Goal: Task Accomplishment & Management: Use online tool/utility

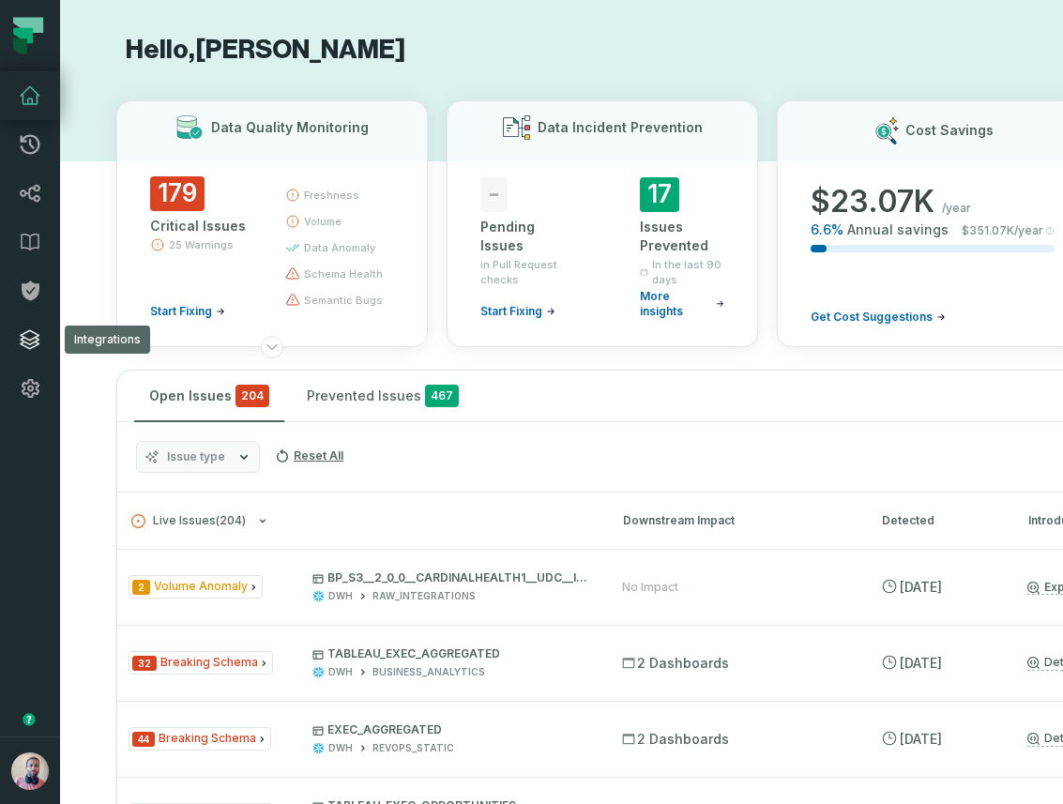
click at [18, 341] on link "Integrations" at bounding box center [30, 339] width 60 height 49
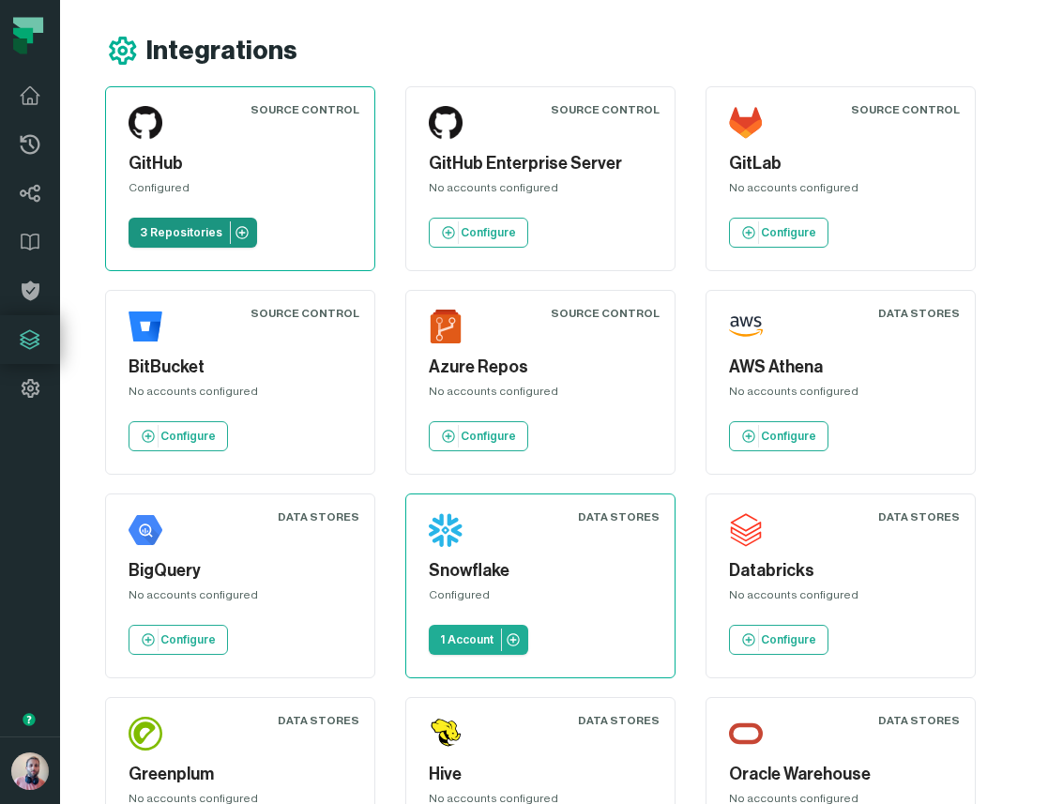
click at [161, 219] on link "3 Repositories" at bounding box center [192, 233] width 128 height 30
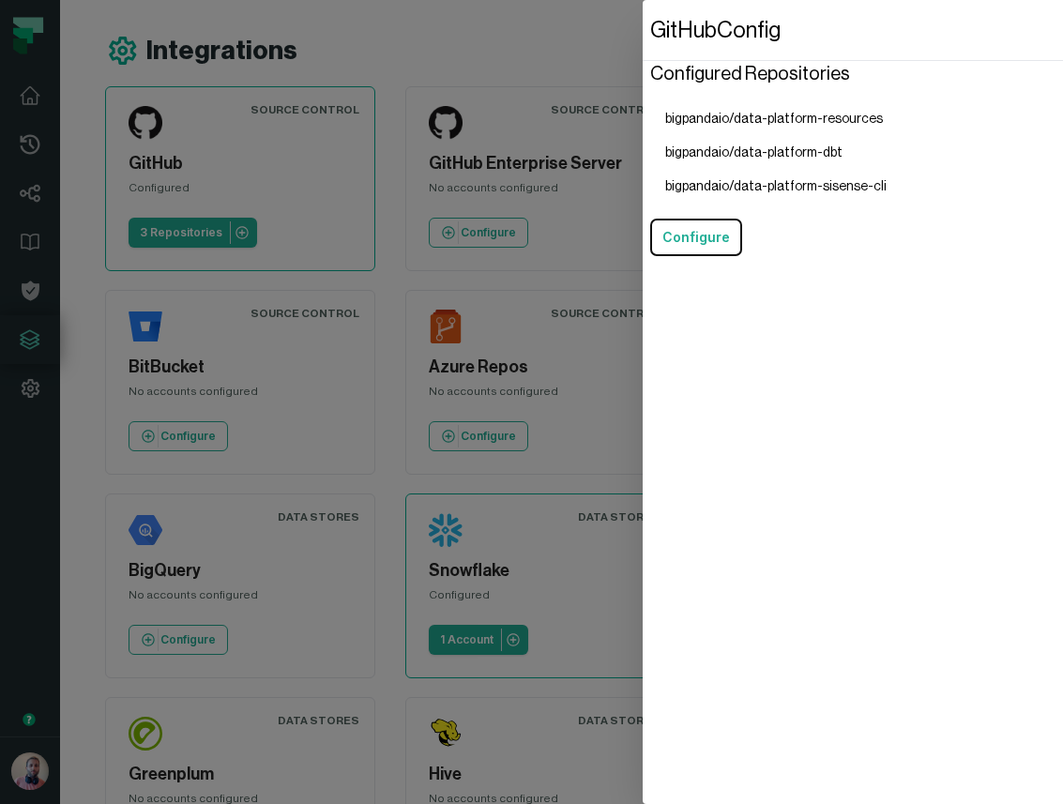
click at [725, 69] on header "Configured Repositories" at bounding box center [750, 74] width 200 height 26
click at [642, 55] on dialog "GitHub Config Configured Repositories bigpandaio/data-platform-resources bigpan…" at bounding box center [852, 402] width 420 height 804
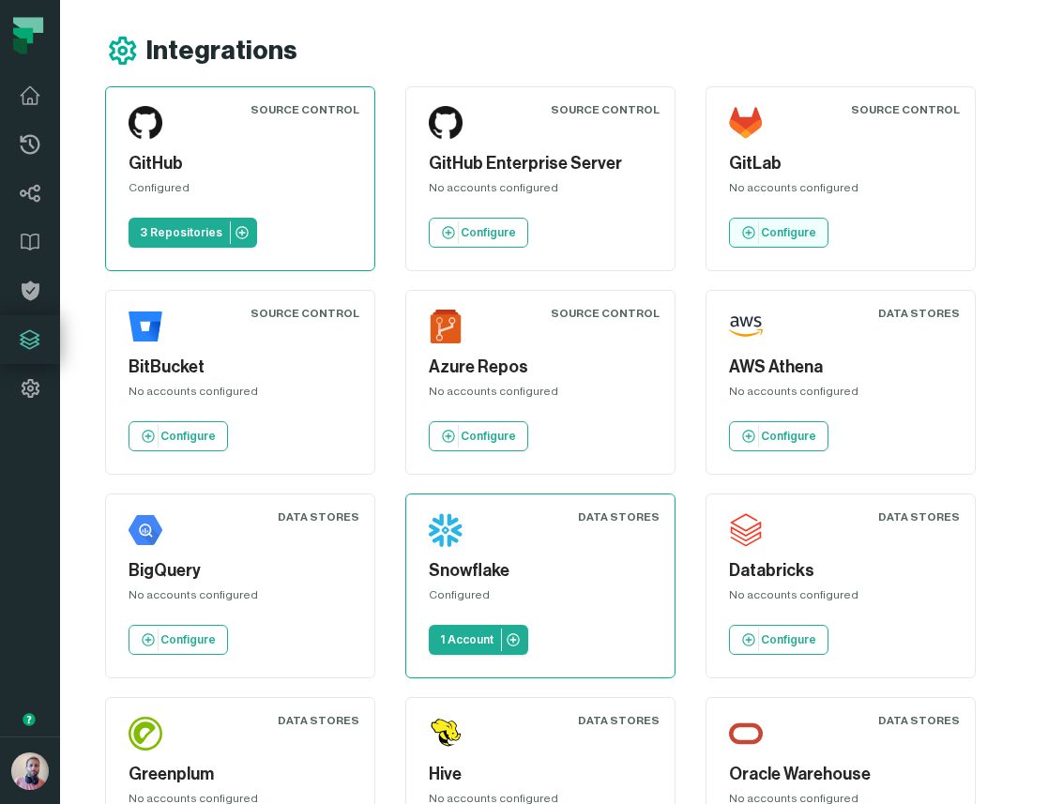
click at [791, 237] on p "Configure" at bounding box center [788, 232] width 55 height 15
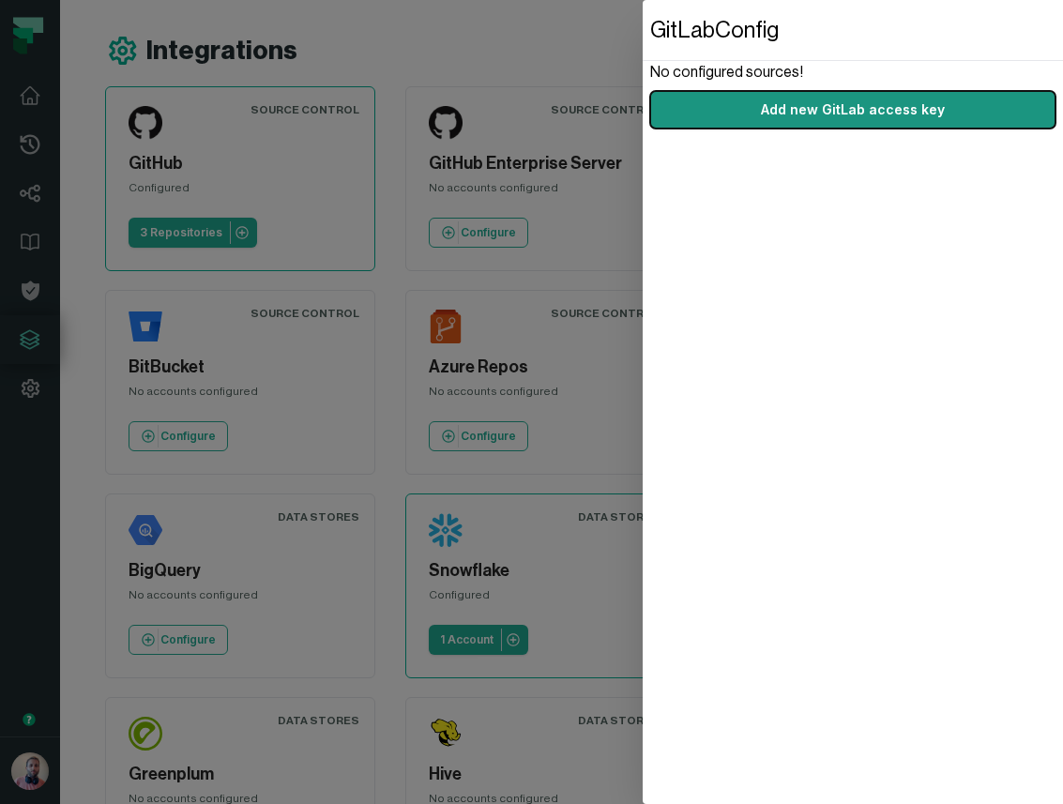
click at [854, 105] on button "Add new GitLab access key" at bounding box center [852, 110] width 405 height 38
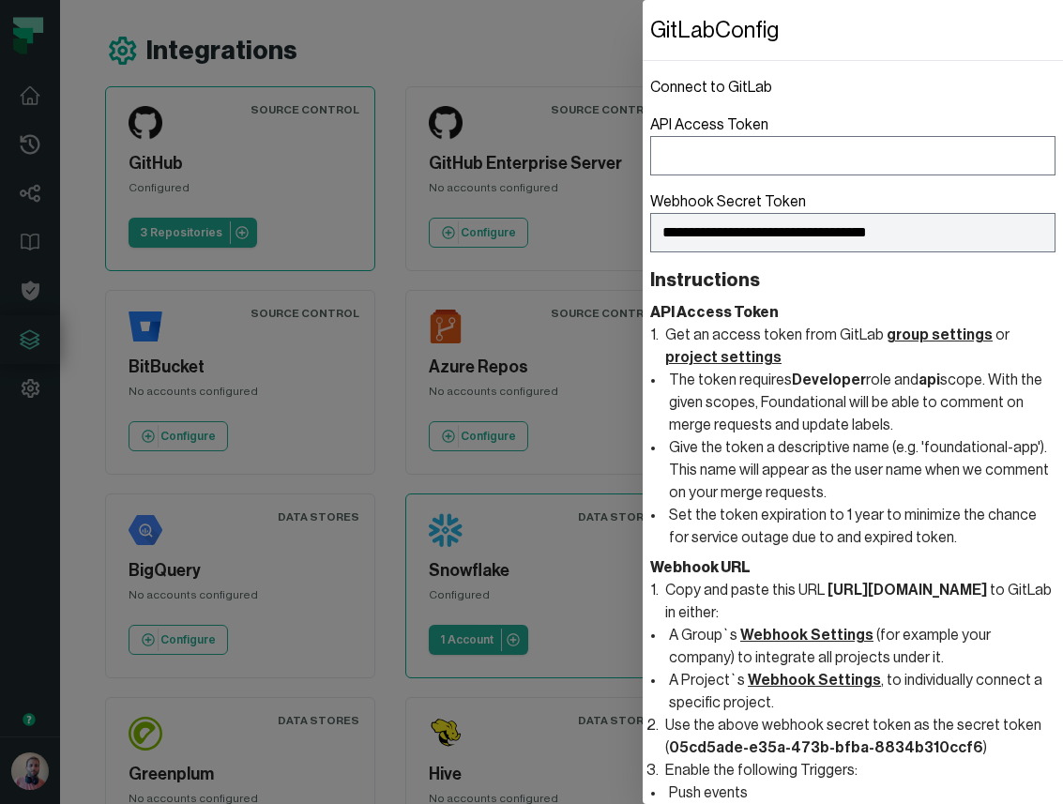
click at [757, 442] on li "Give the token a descriptive name (e.g. 'foundational-app'). This name will app…" at bounding box center [860, 470] width 390 height 68
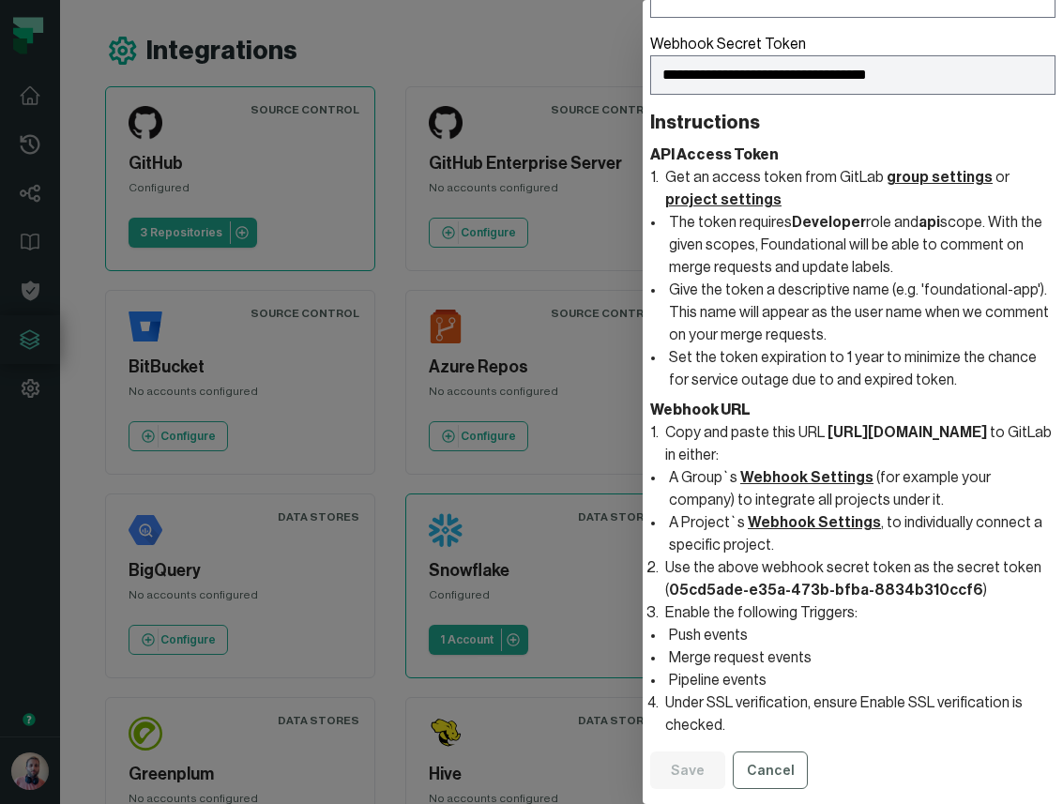
scroll to position [180, 0]
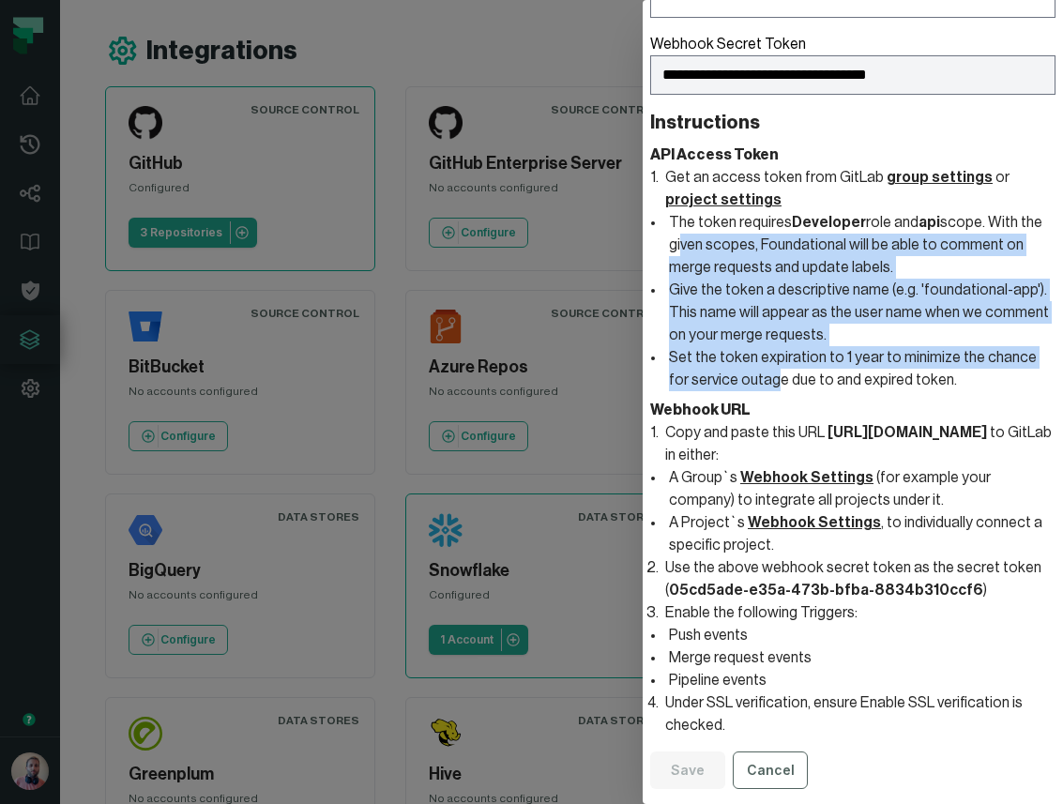
drag, startPoint x: 674, startPoint y: 220, endPoint x: 752, endPoint y: 352, distance: 152.6
click at [752, 355] on ul "The token requires Developer role and api scope. With the given scopes, Foundat…" at bounding box center [860, 301] width 390 height 180
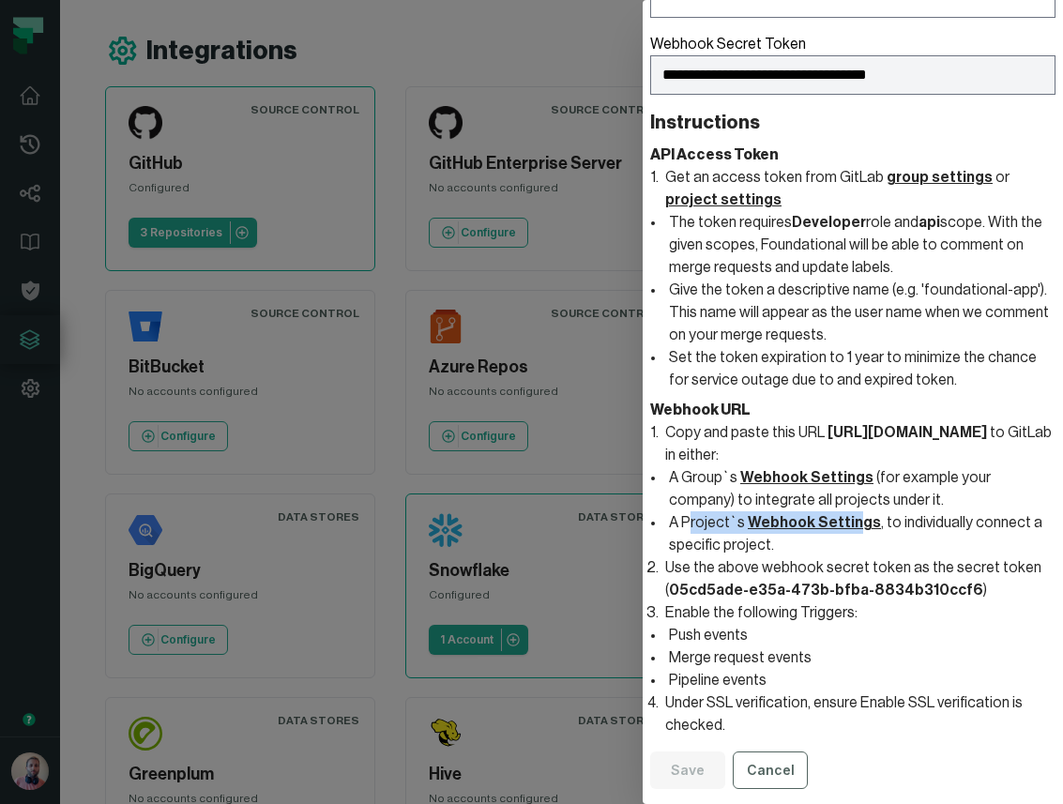
drag, startPoint x: 691, startPoint y: 519, endPoint x: 849, endPoint y: 517, distance: 157.6
click at [849, 517] on li "A Project`s Webhook Settings , to individually connect a specific project." at bounding box center [860, 533] width 390 height 45
click at [944, 525] on li "A Project`s Webhook Settings , to individually connect a specific project." at bounding box center [860, 533] width 390 height 45
click at [809, 525] on link "Webhook Settings" at bounding box center [813, 522] width 133 height 15
click at [714, 498] on li "A Group`s Webhook Settings (for example your company) to integrate all projects…" at bounding box center [860, 488] width 390 height 45
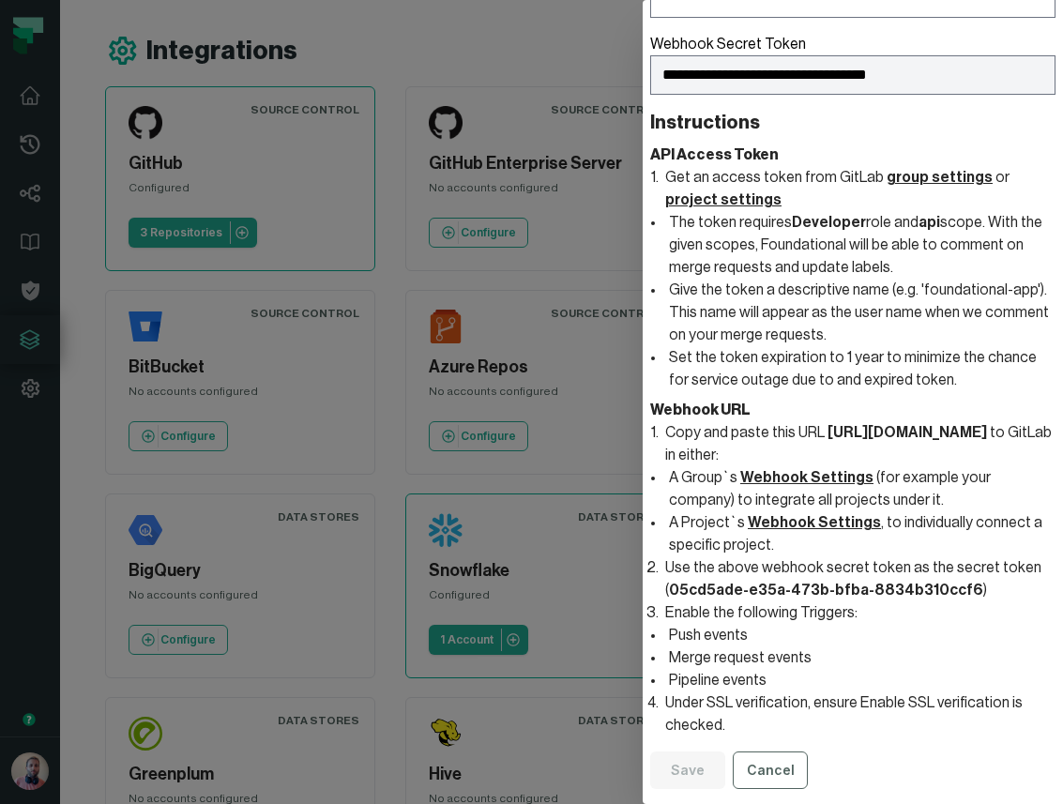
click at [642, 21] on dialog "**********" at bounding box center [852, 402] width 420 height 804
